Goal: Information Seeking & Learning: Learn about a topic

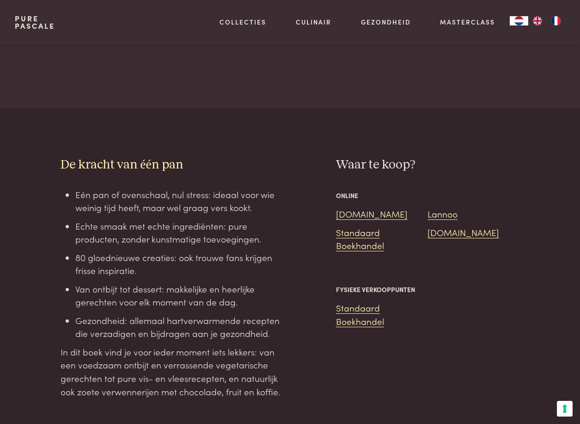
scroll to position [740, 0]
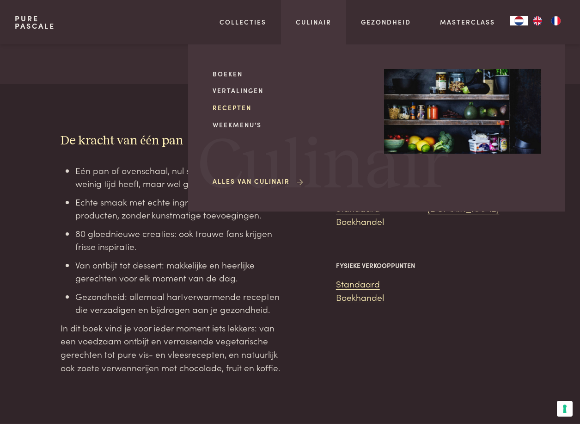
click at [239, 105] on link "Recepten" at bounding box center [291, 108] width 157 height 10
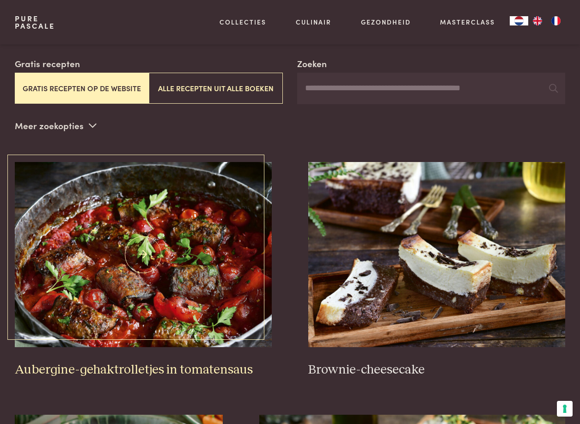
scroll to position [185, 0]
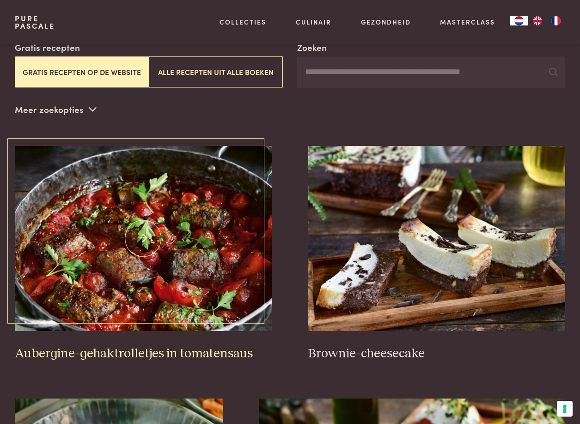
click at [120, 345] on h3 "Aubergine-gehaktrolletjes in tomatensaus" at bounding box center [143, 353] width 257 height 16
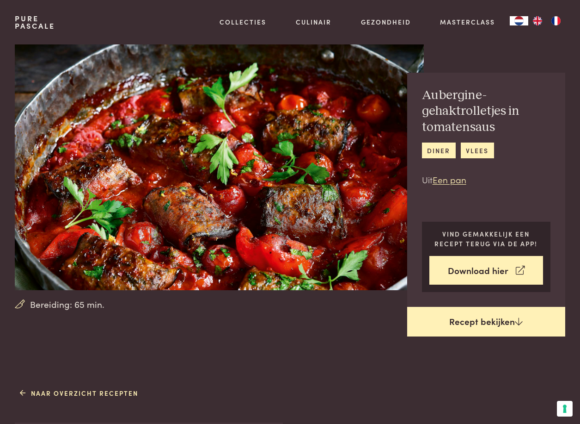
click at [521, 318] on icon at bounding box center [519, 321] width 8 height 9
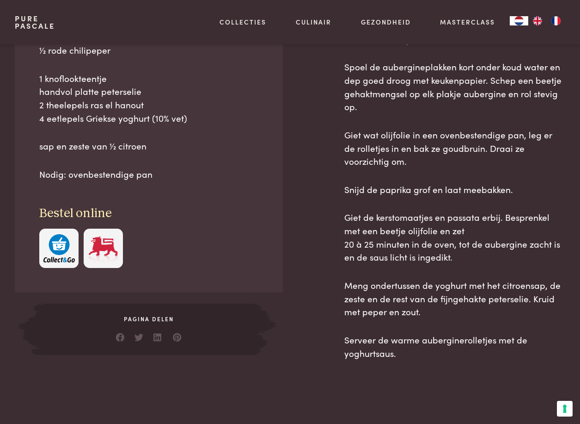
scroll to position [570, 0]
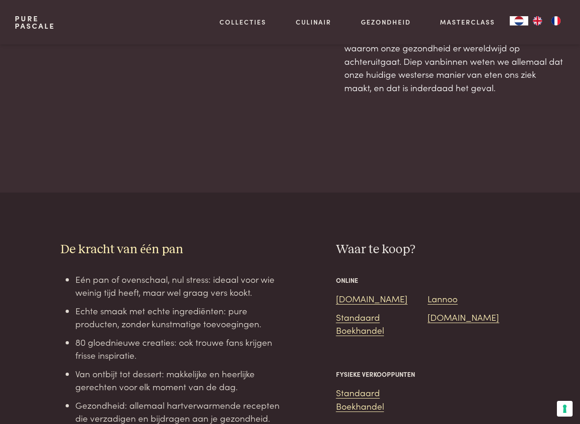
scroll to position [647, 0]
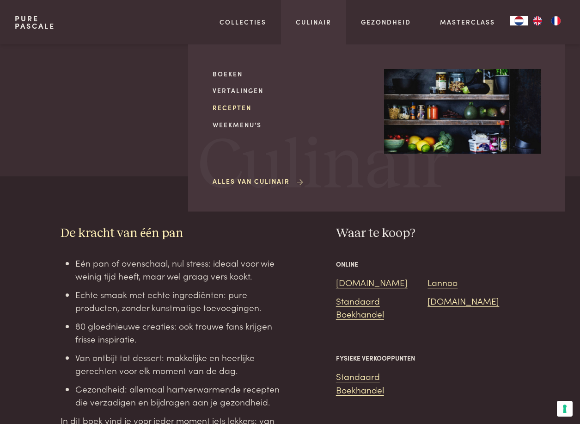
click at [237, 105] on link "Recepten" at bounding box center [291, 108] width 157 height 10
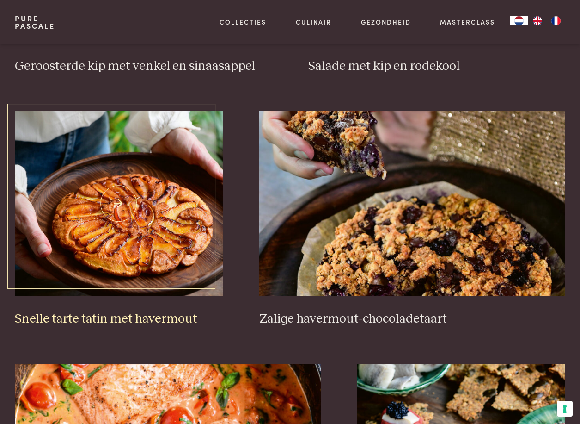
scroll to position [1249, 0]
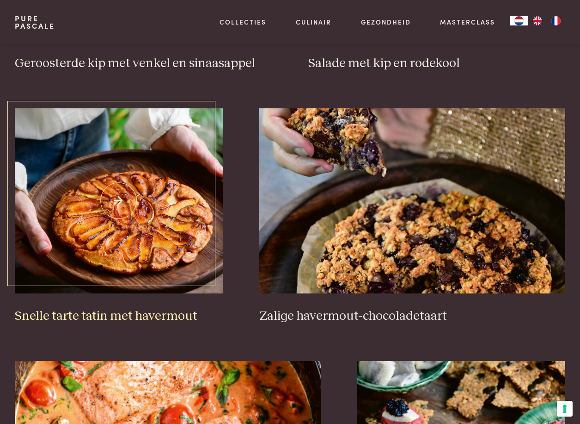
click at [136, 308] on h3 "Snelle tarte tatin met havermout" at bounding box center [119, 316] width 208 height 16
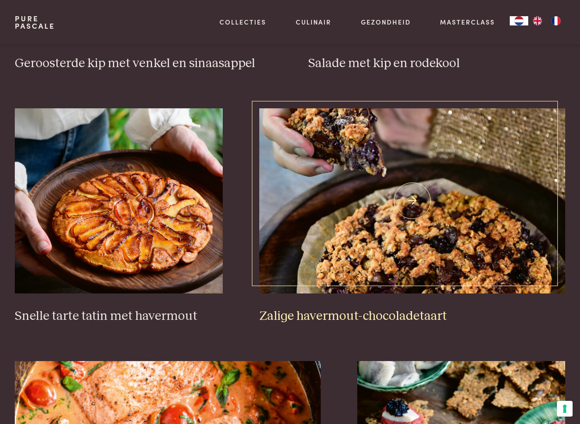
click at [387, 308] on h3 "Zalige havermout-chocoladetaart" at bounding box center [412, 316] width 306 height 16
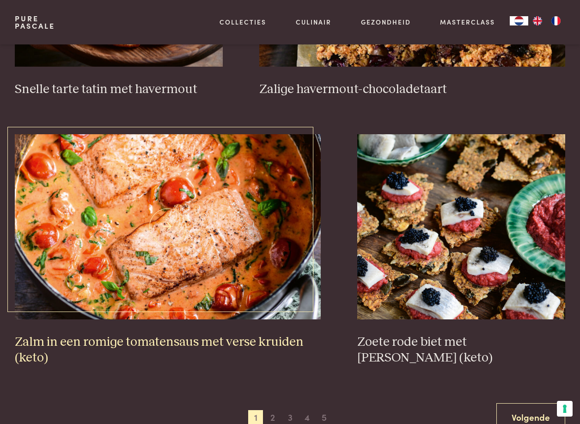
scroll to position [1572, 0]
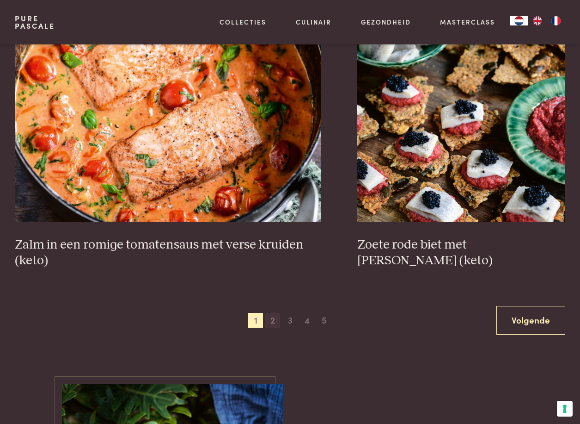
click at [275, 313] on span "2" at bounding box center [272, 320] width 15 height 15
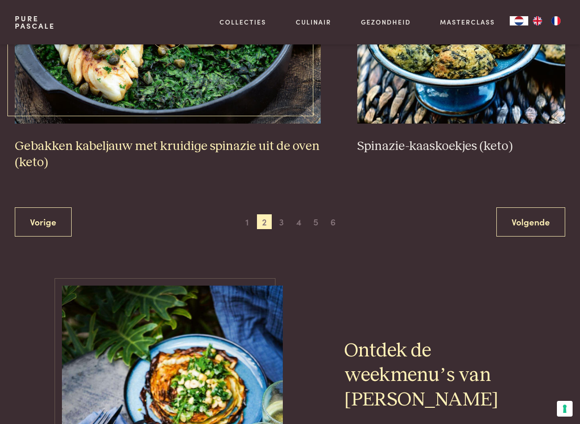
scroll to position [1692, 0]
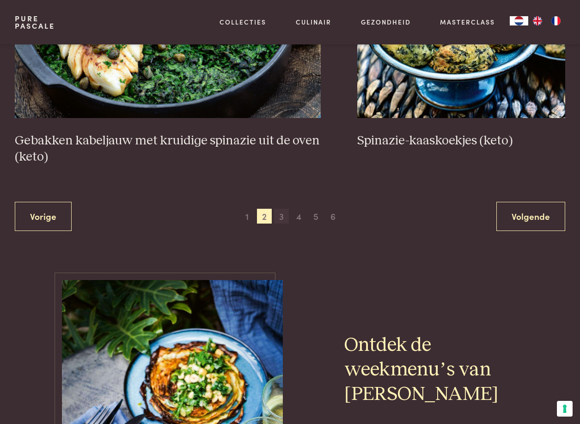
click at [282, 209] on span "3" at bounding box center [281, 216] width 15 height 15
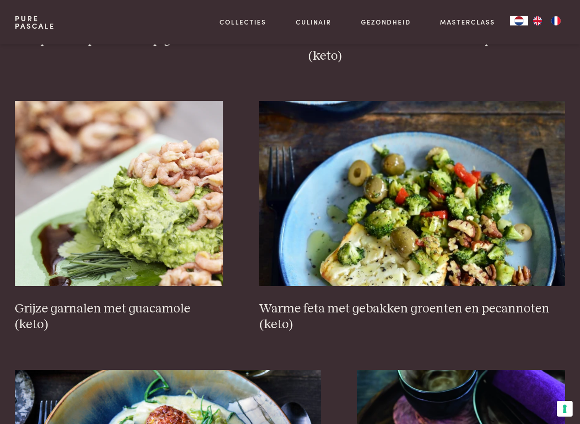
scroll to position [1322, 0]
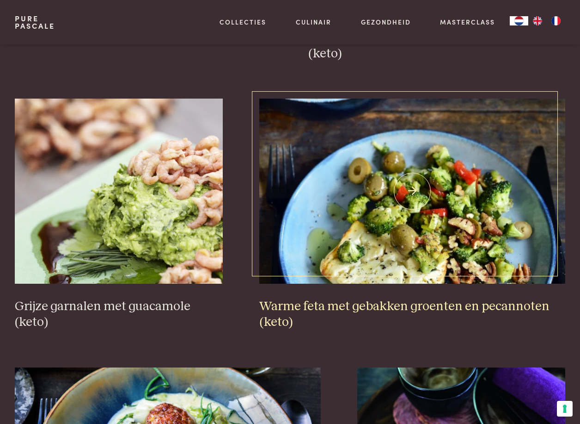
click at [353, 298] on h3 "Warme feta met gebakken groenten en pecannoten (keto)" at bounding box center [412, 314] width 306 height 32
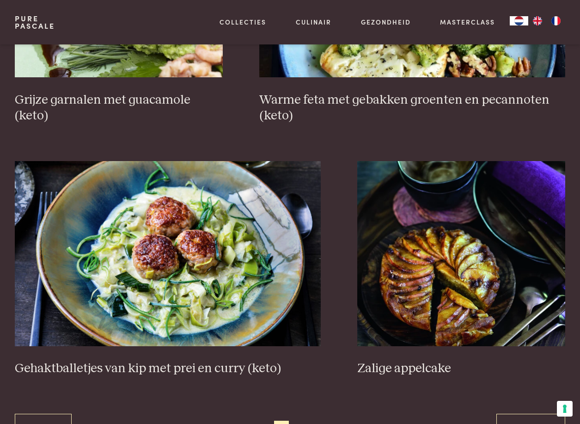
scroll to position [1600, 0]
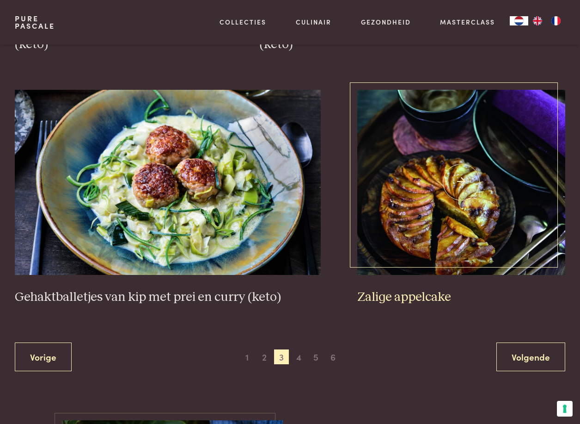
click at [436, 289] on h3 "Zalige appelcake" at bounding box center [461, 297] width 208 height 16
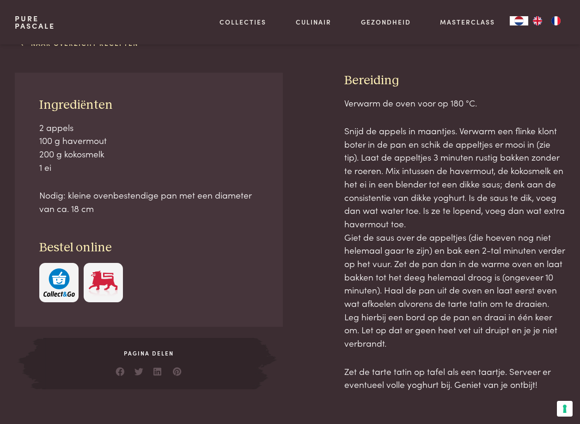
scroll to position [370, 0]
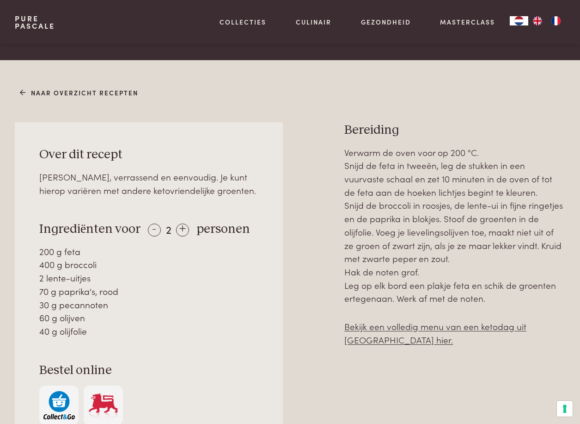
scroll to position [416, 0]
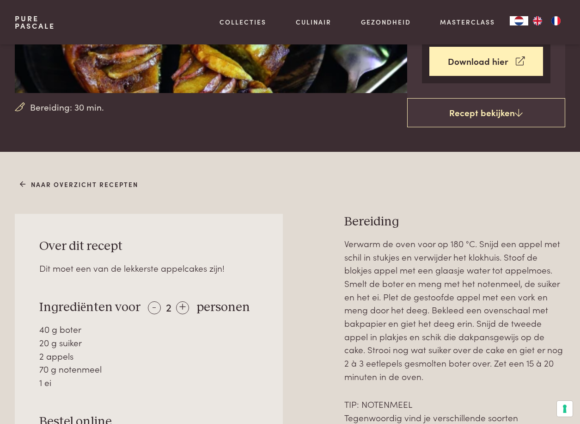
scroll to position [231, 0]
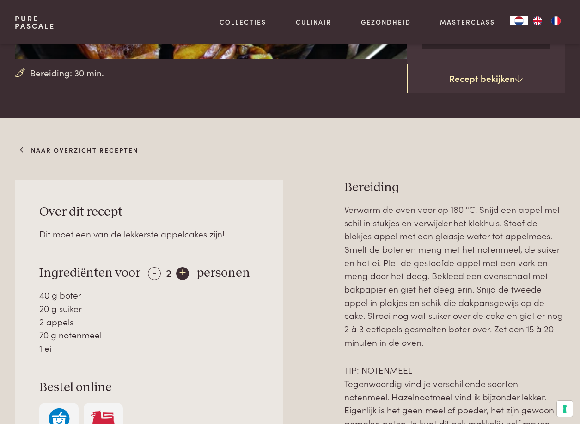
click at [180, 274] on div "+" at bounding box center [182, 273] width 13 height 13
click at [180, 274] on div "+" at bounding box center [183, 273] width 13 height 13
click at [155, 272] on div "-" at bounding box center [154, 273] width 13 height 13
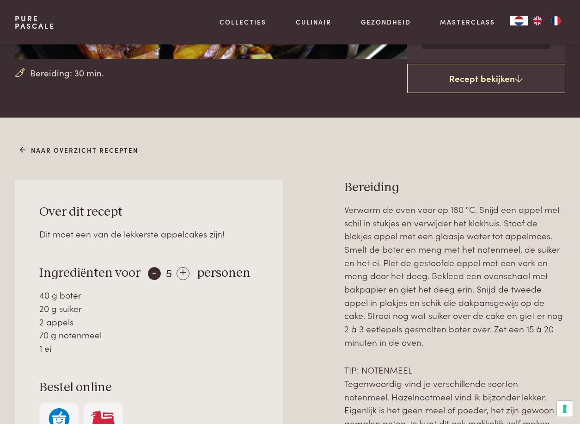
click at [155, 272] on div "-" at bounding box center [154, 273] width 13 height 13
